Goal: Task Accomplishment & Management: Manage account settings

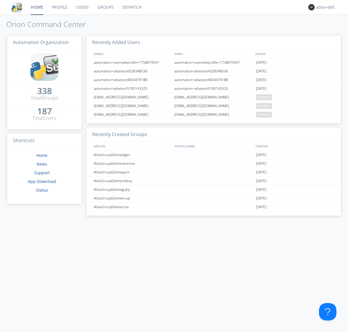
click at [105, 7] on link "Groups" at bounding box center [105, 7] width 25 height 14
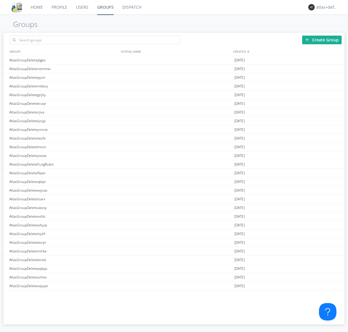
click at [322, 40] on div "Create Group" at bounding box center [321, 40] width 39 height 9
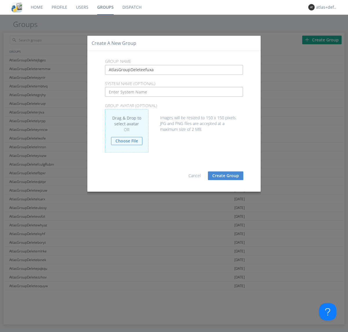
type input "AtlasGroupDeleteefuxa"
click at [225, 176] on button "Create Group" at bounding box center [225, 175] width 35 height 9
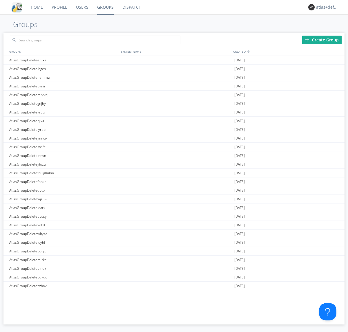
click at [105, 7] on link "Groups" at bounding box center [105, 7] width 25 height 14
type input "AtlasGroupDeleteefuxa"
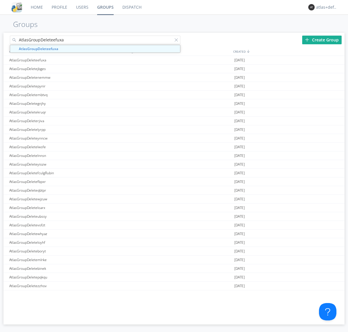
click at [82, 7] on link "Users" at bounding box center [82, 7] width 21 height 14
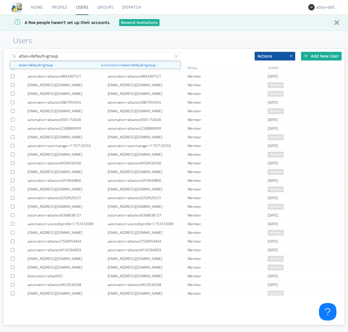
type input "atlas+default+group"
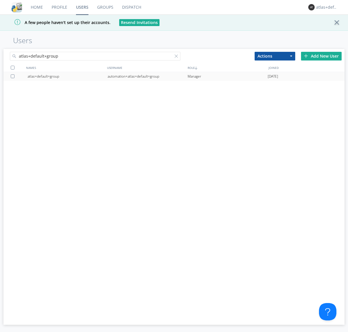
click at [147, 76] on div "automation+atlas+default+group" at bounding box center [147, 76] width 80 height 9
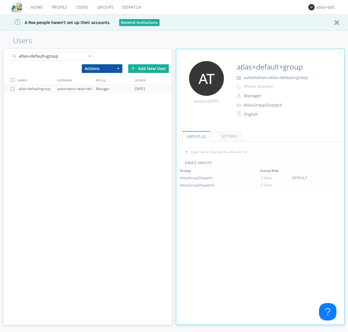
click at [131, 7] on link "Dispatch" at bounding box center [132, 7] width 28 height 14
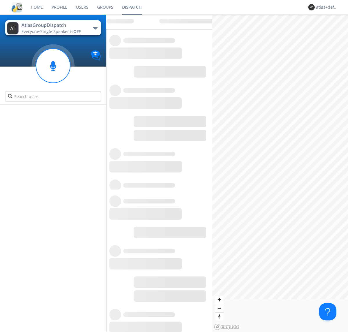
click at [82, 7] on link "Users" at bounding box center [82, 7] width 21 height 14
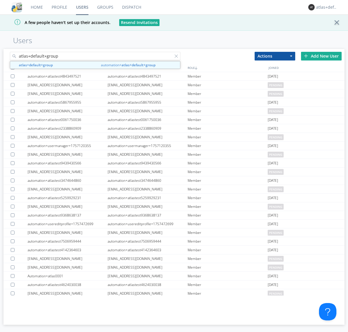
type input "atlas+default+group"
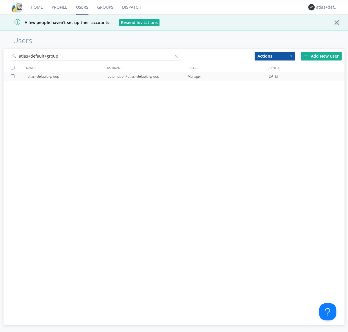
click at [147, 76] on div "automation+atlas+default+group" at bounding box center [147, 76] width 80 height 9
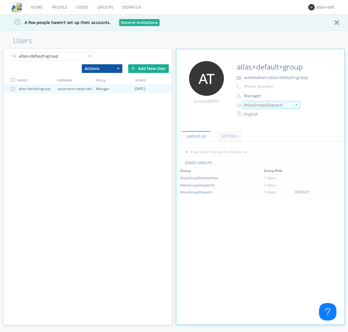
click at [296, 105] on img at bounding box center [296, 105] width 2 height 1
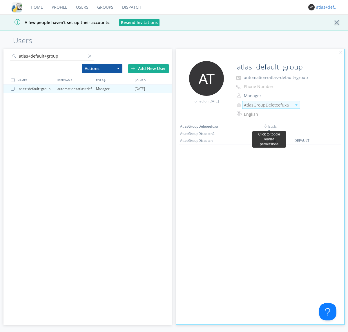
click at [131, 7] on link "Dispatch" at bounding box center [132, 7] width 28 height 14
click at [325, 7] on div "atlas+default+group" at bounding box center [327, 7] width 22 height 6
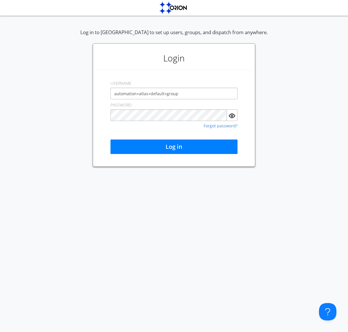
type input "automation+atlas+default+group"
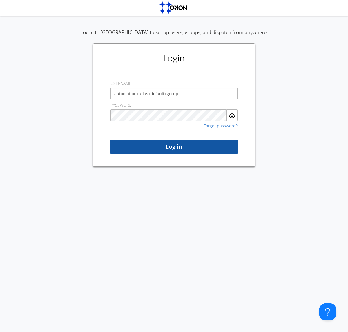
click at [174, 147] on button "Log in" at bounding box center [173, 147] width 127 height 14
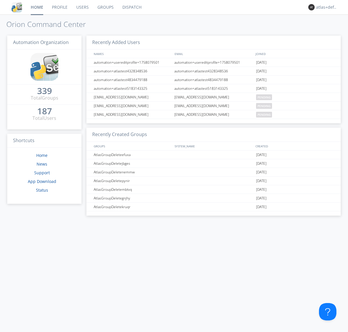
click at [131, 7] on link "Dispatch" at bounding box center [132, 7] width 28 height 14
click at [82, 7] on link "Users" at bounding box center [82, 7] width 21 height 14
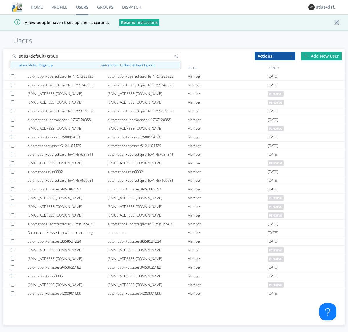
type input "atlas+default+group"
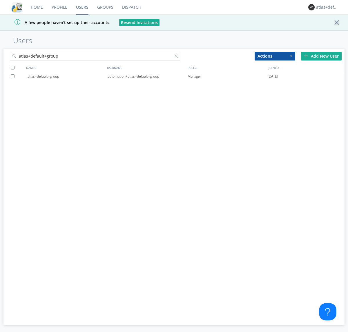
click at [147, 76] on div "automation+atlas+default+group" at bounding box center [147, 76] width 80 height 9
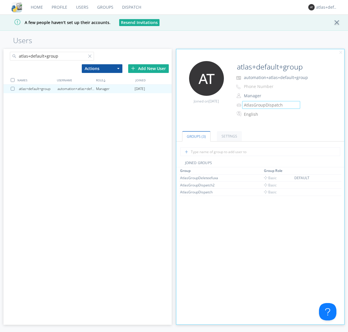
click at [105, 7] on link "Groups" at bounding box center [105, 7] width 25 height 14
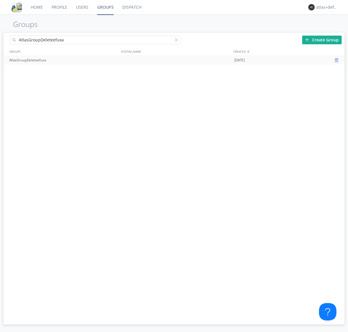
type input "AtlasGroupDeleteefuxa"
click at [337, 60] on div at bounding box center [337, 60] width 6 height 5
